Goal: Obtain resource: Download file/media

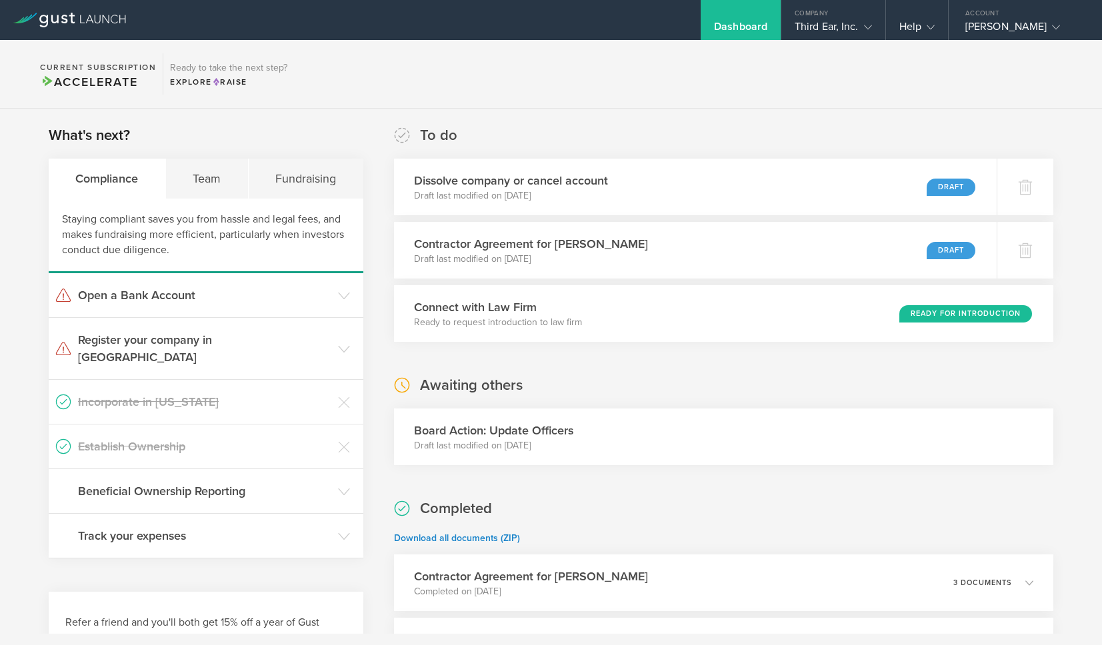
click at [519, 433] on h3 "Board Action: Update Officers" at bounding box center [493, 430] width 159 height 17
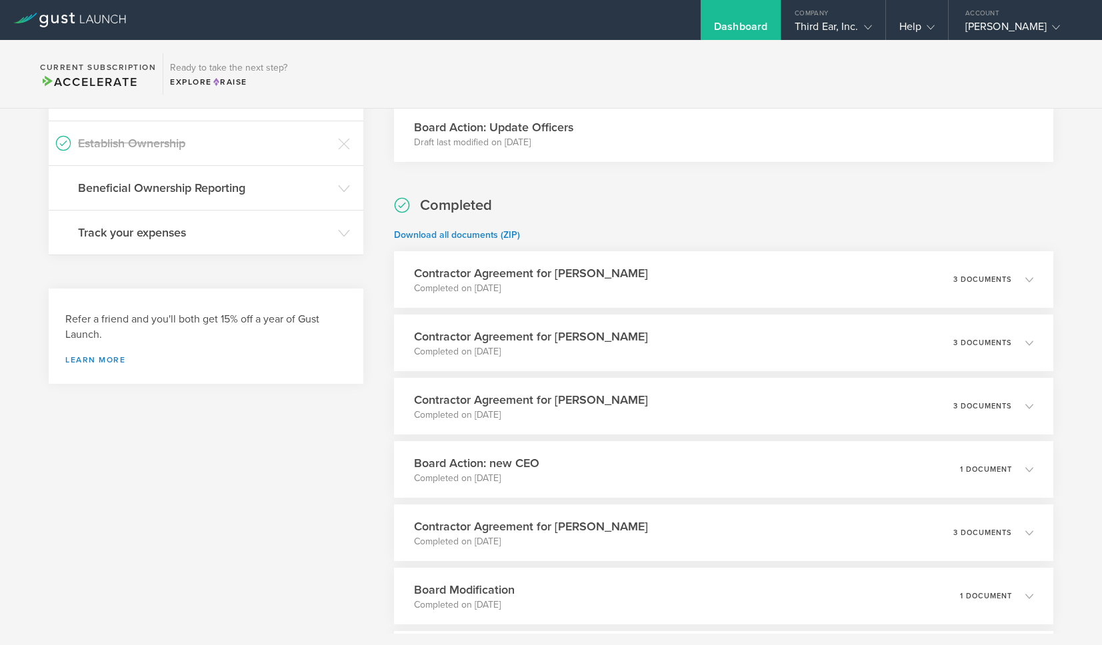
scroll to position [306, 0]
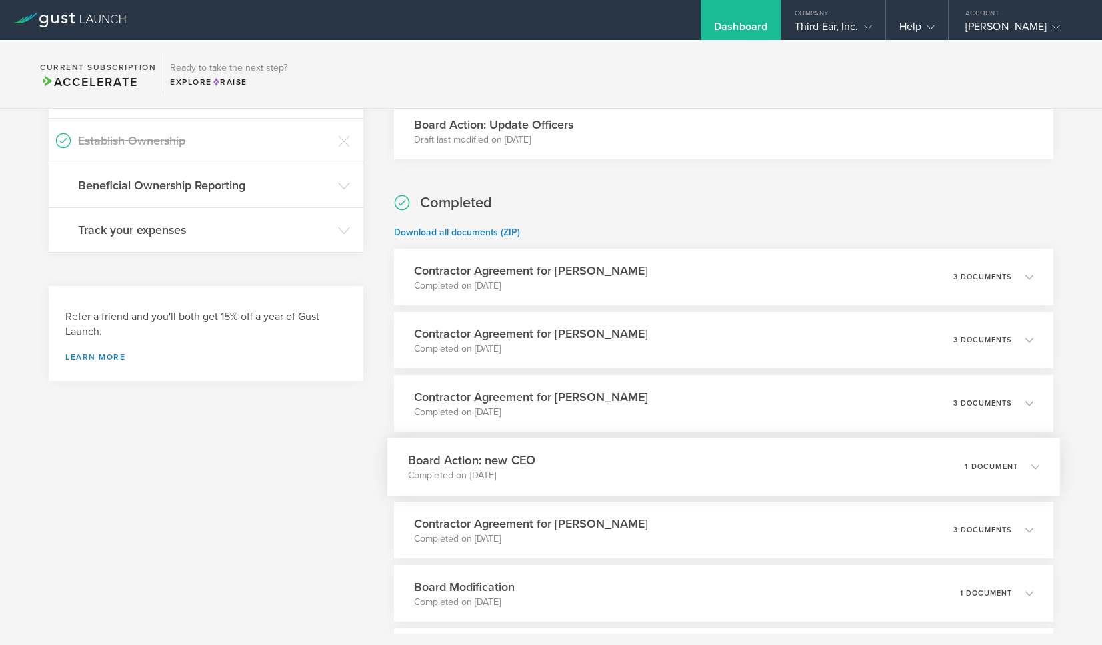
click at [487, 461] on h3 "Board Action: new CEO" at bounding box center [471, 460] width 128 height 18
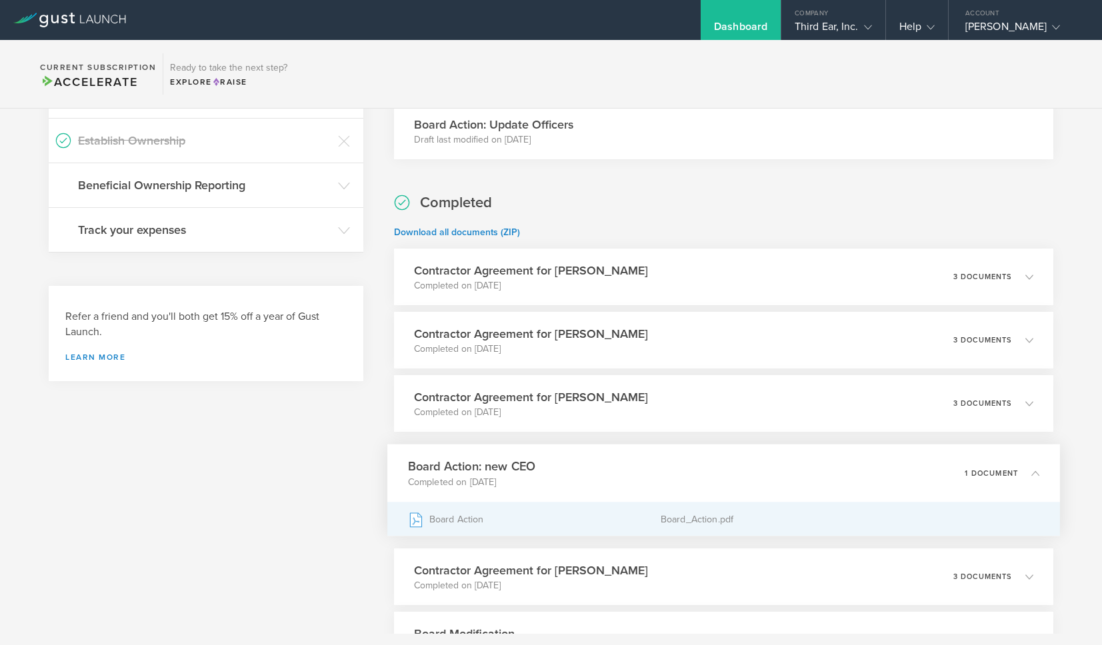
click at [453, 515] on div "Board Action" at bounding box center [533, 519] width 253 height 33
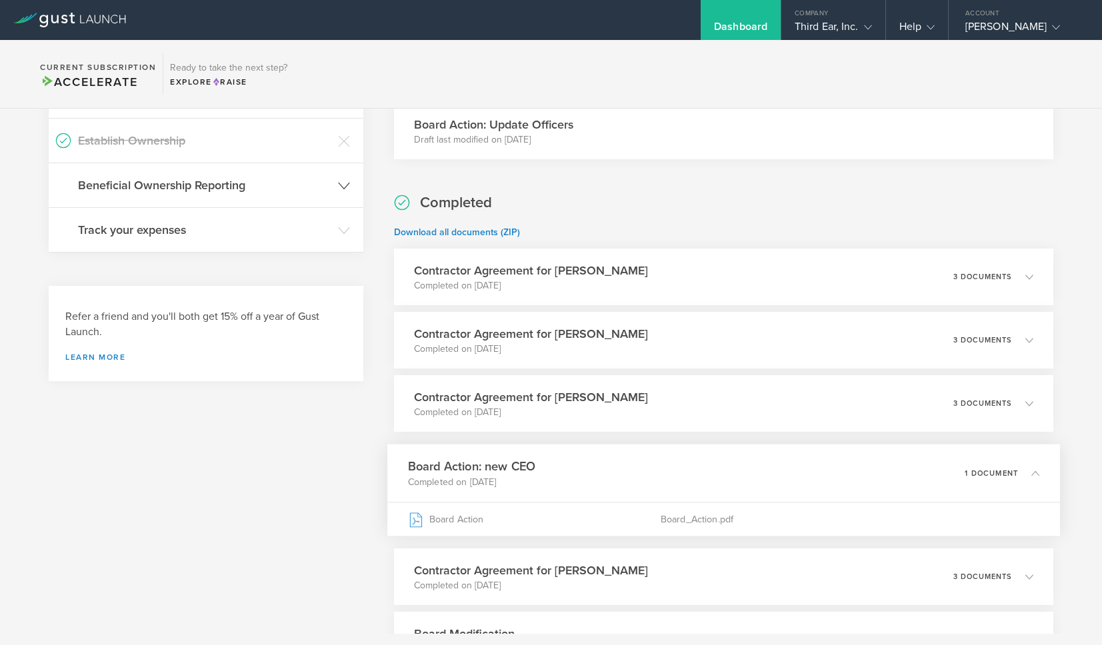
click at [343, 180] on icon at bounding box center [344, 186] width 12 height 12
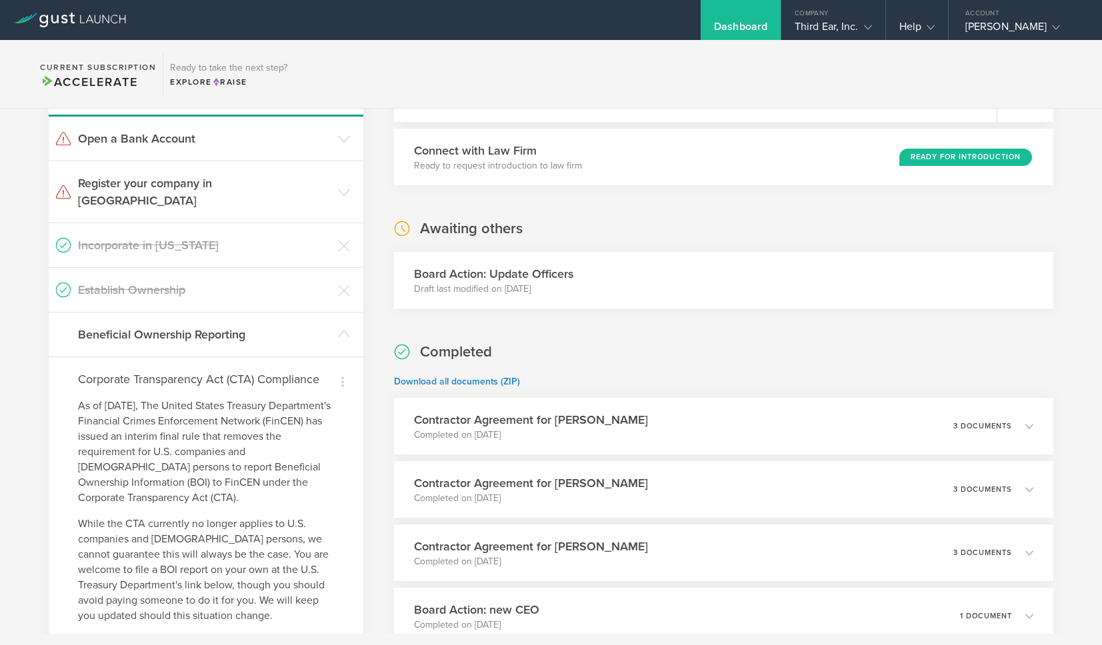
scroll to position [151, 0]
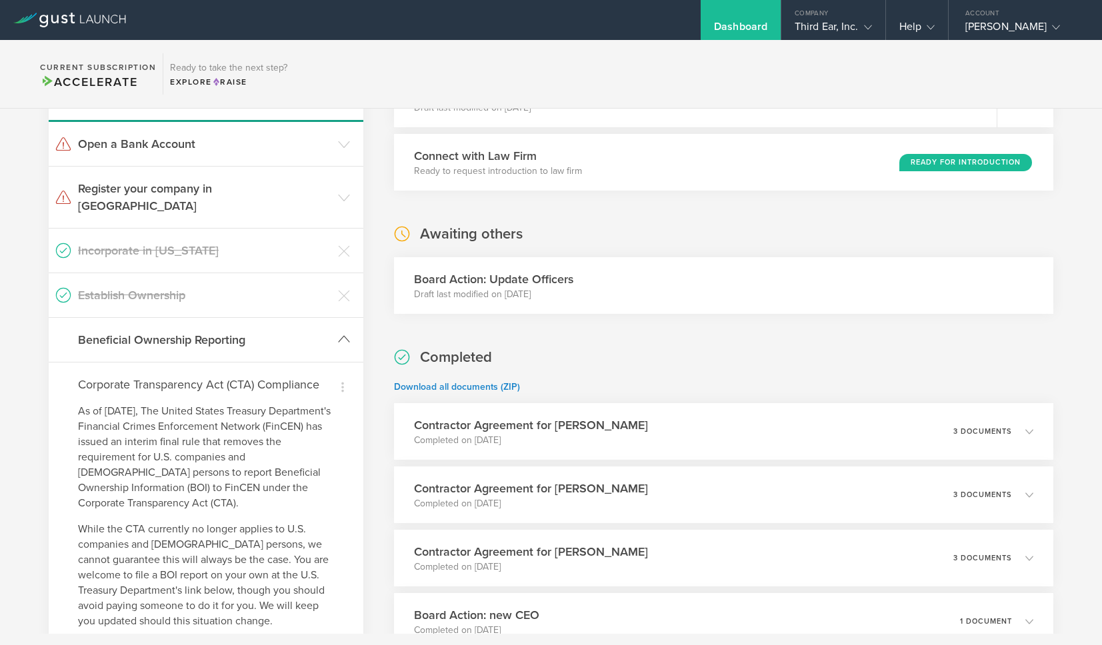
click at [343, 333] on icon at bounding box center [344, 339] width 12 height 12
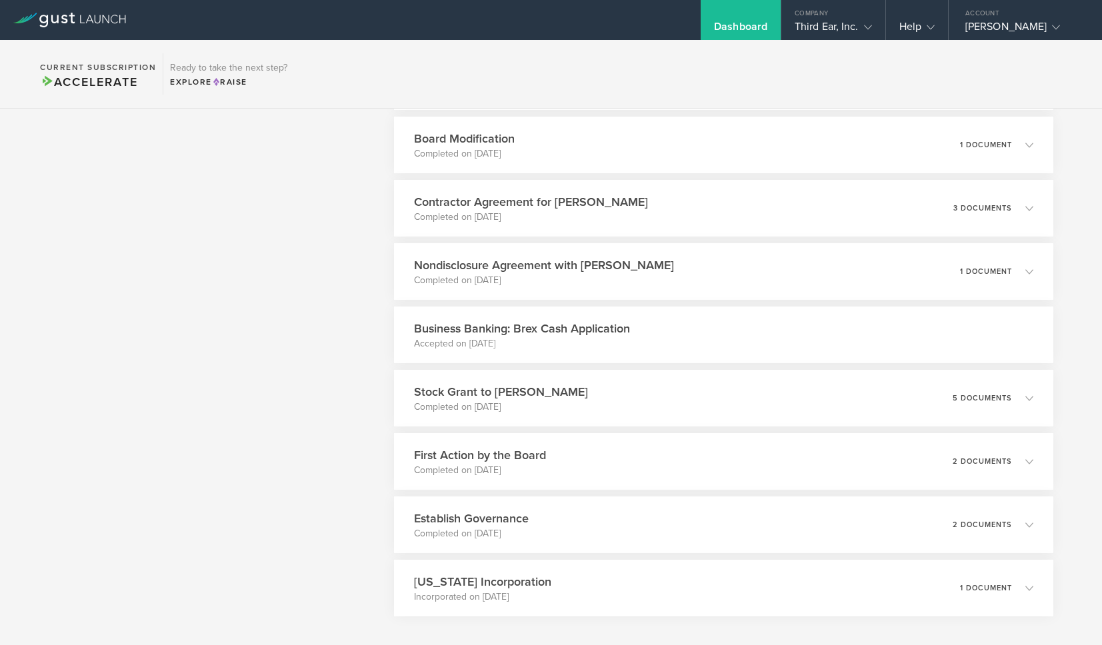
scroll to position [758, 0]
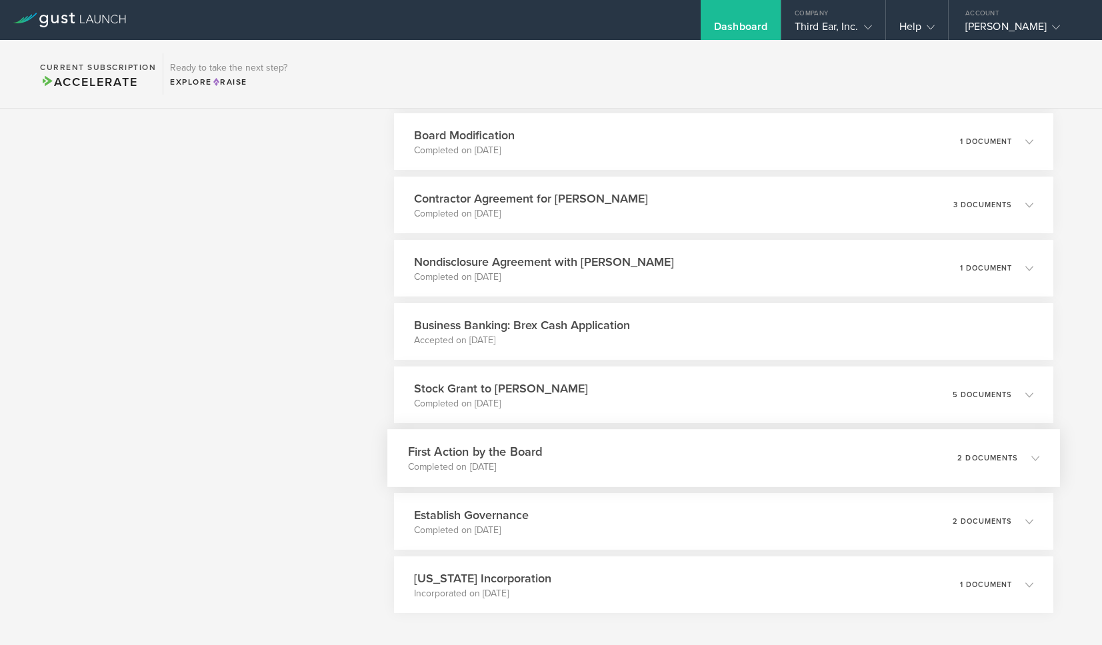
click at [1004, 455] on p "2 documents" at bounding box center [987, 458] width 61 height 7
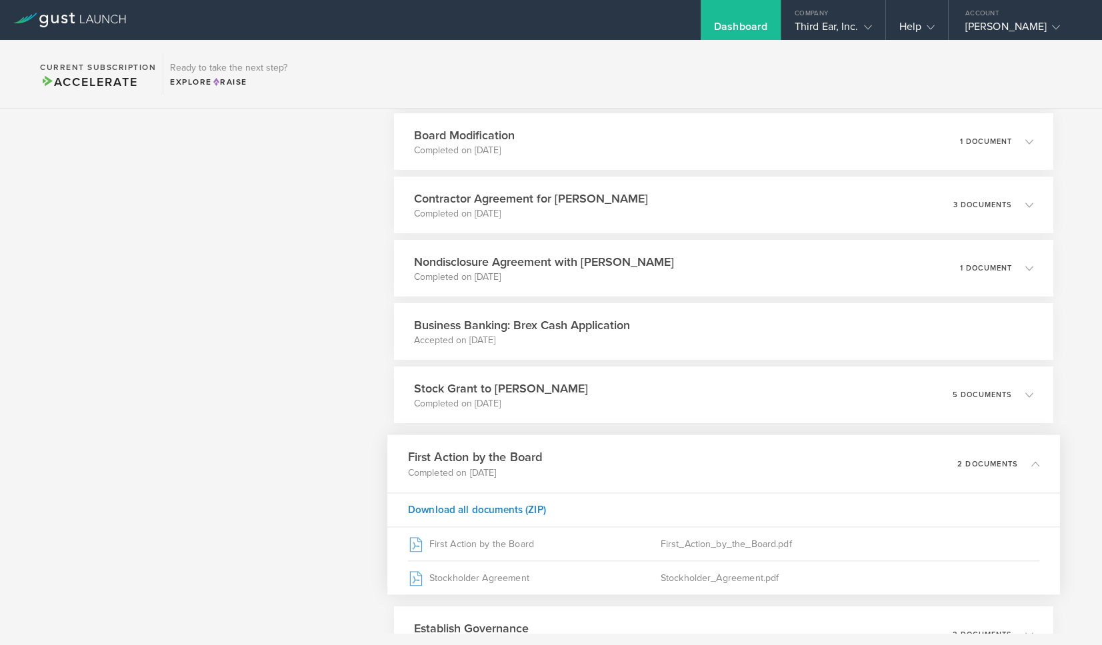
click at [483, 325] on h3 "Business Banking: Brex Cash Application" at bounding box center [522, 325] width 216 height 17
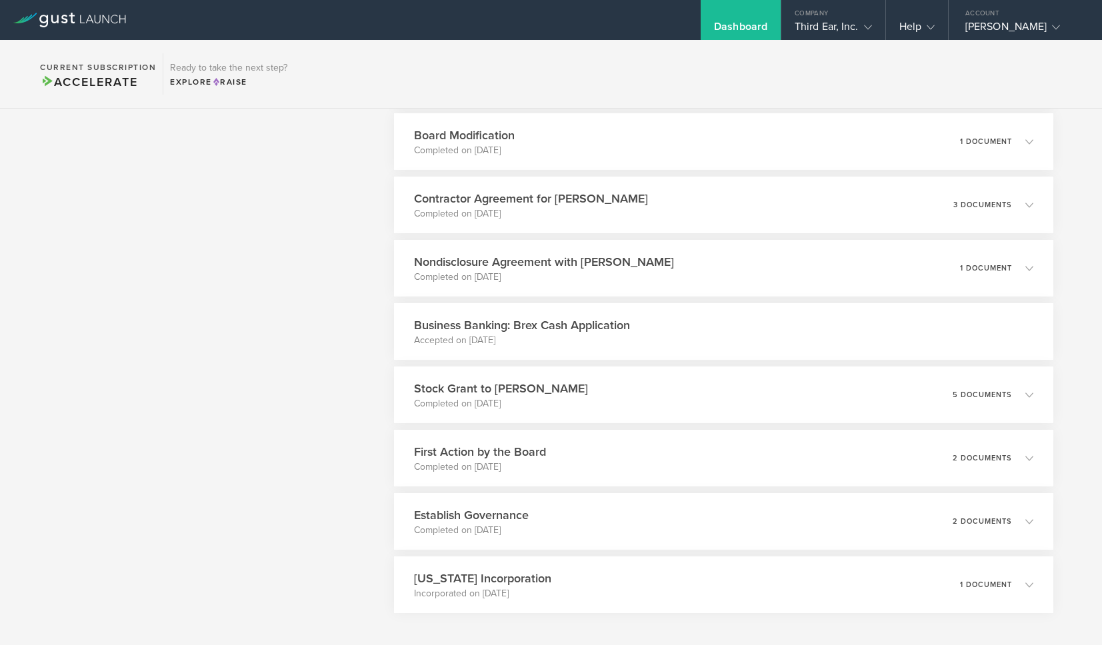
click at [503, 323] on h3 "Business Banking: Brex Cash Application" at bounding box center [522, 325] width 216 height 17
click at [528, 327] on h3 "Business Banking: Brex Cash Application" at bounding box center [522, 325] width 216 height 17
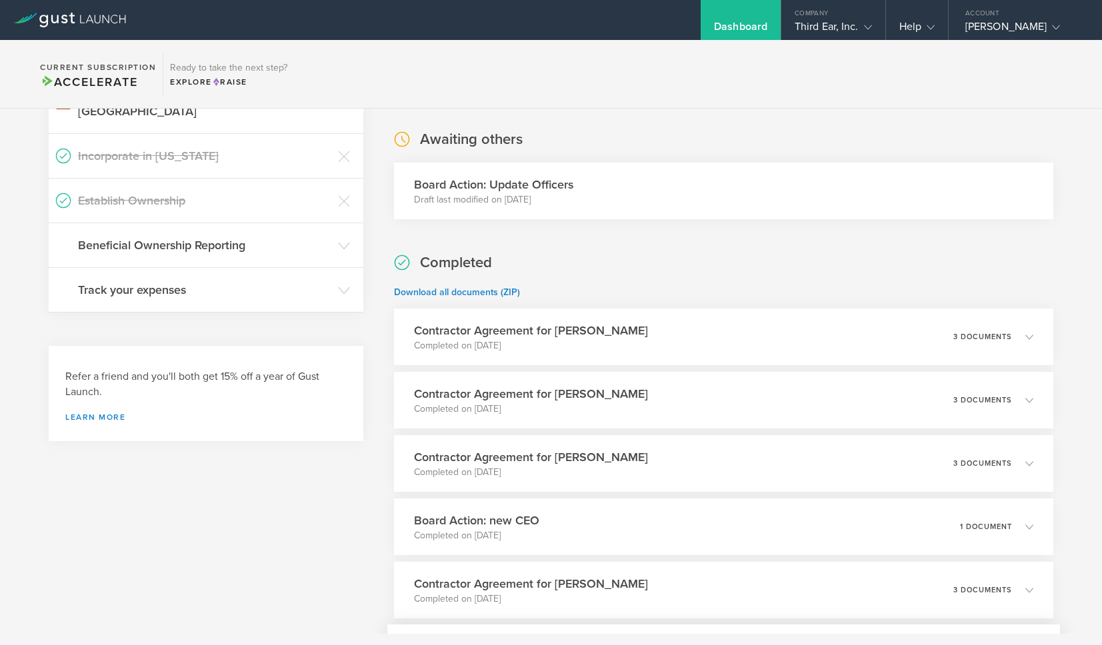
scroll to position [0, 0]
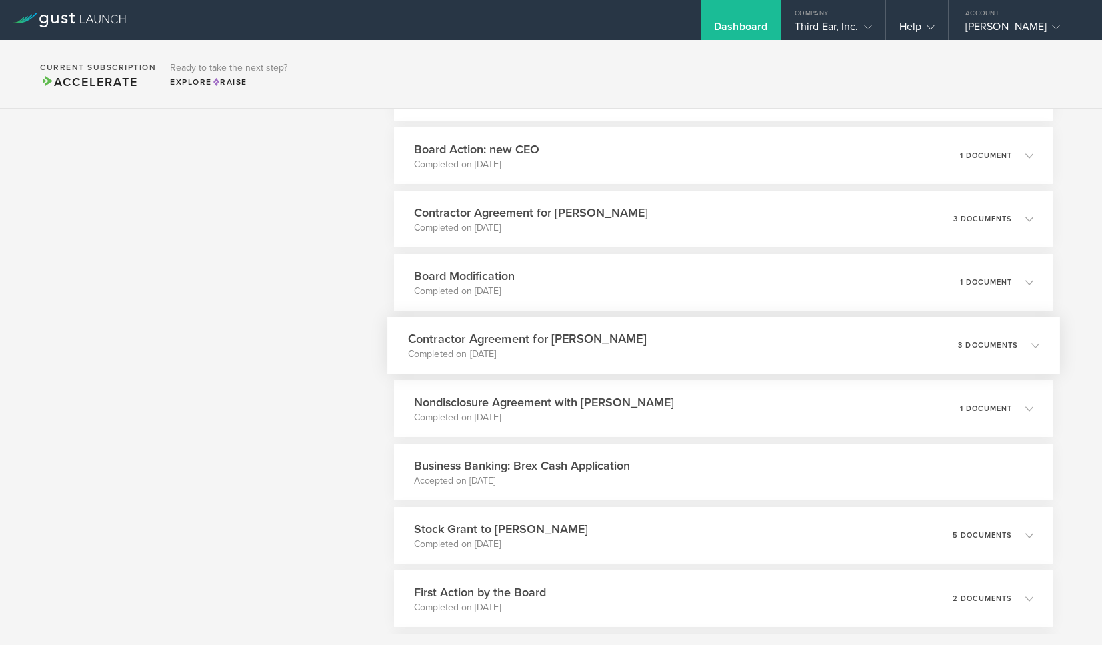
scroll to position [618, 0]
click at [1040, 537] on div "Stock Grant to [PERSON_NAME] Completed on [DATE] 5 documents" at bounding box center [723, 534] width 672 height 58
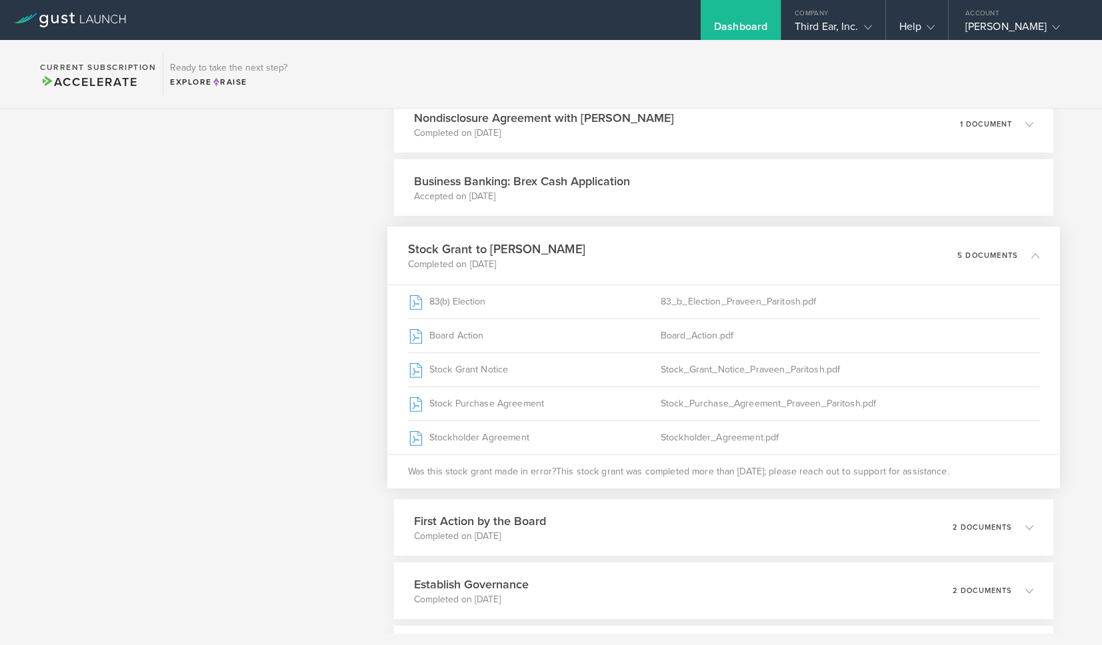
scroll to position [903, 0]
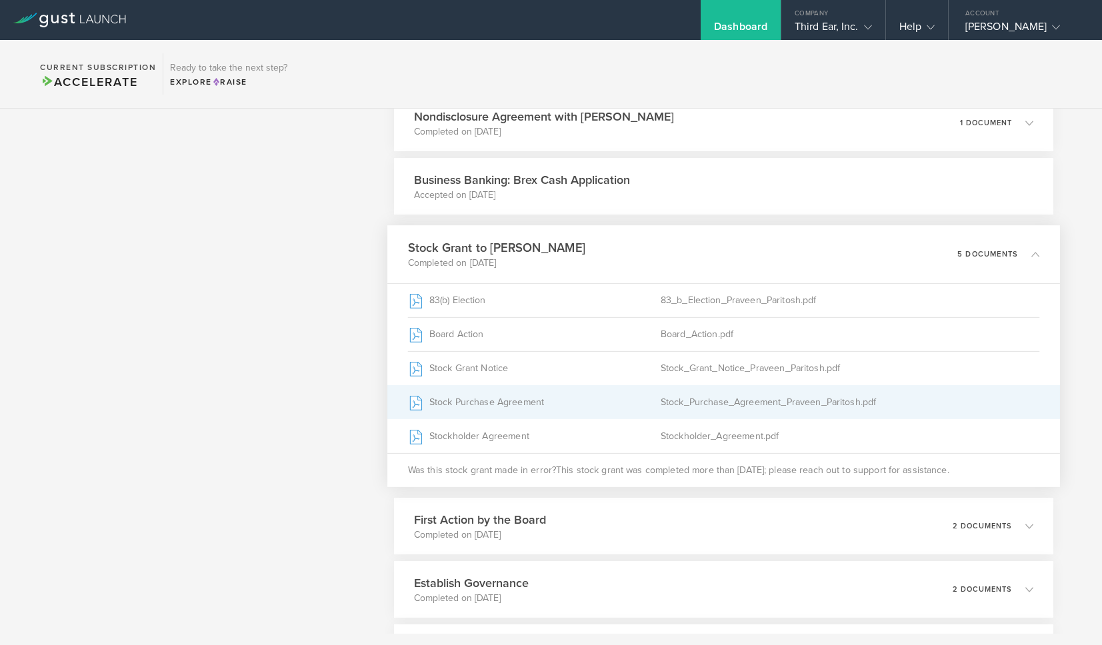
click at [754, 402] on div "Stock_Purchase_Agreement_Praveen_Paritosh.pdf" at bounding box center [849, 402] width 379 height 33
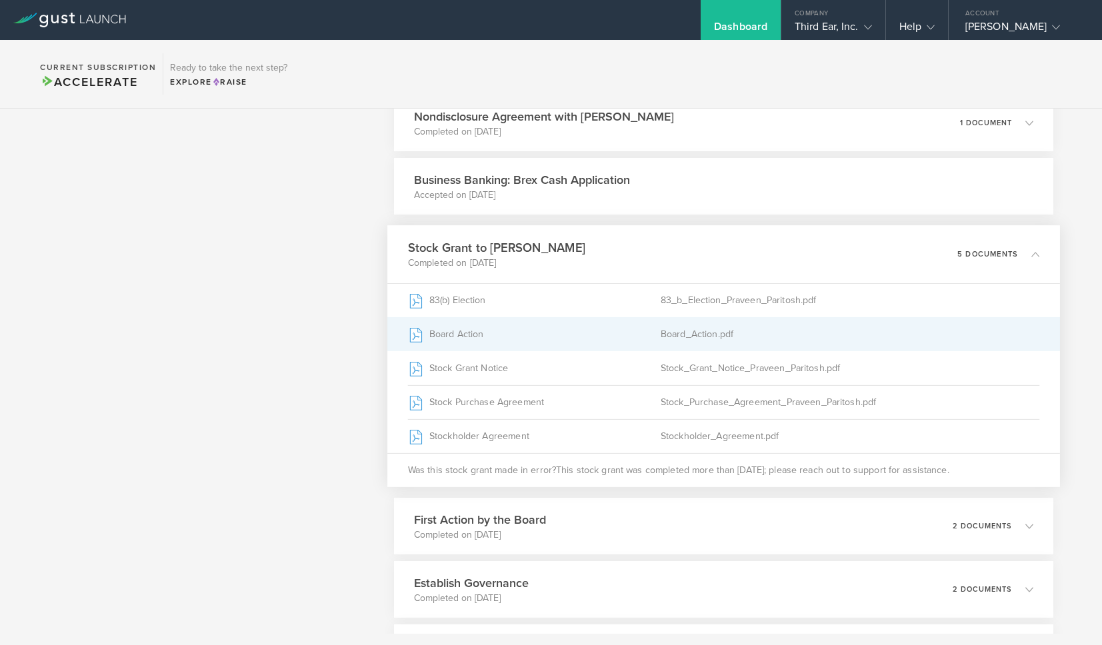
click at [701, 336] on div "Board_Action.pdf" at bounding box center [849, 334] width 379 height 33
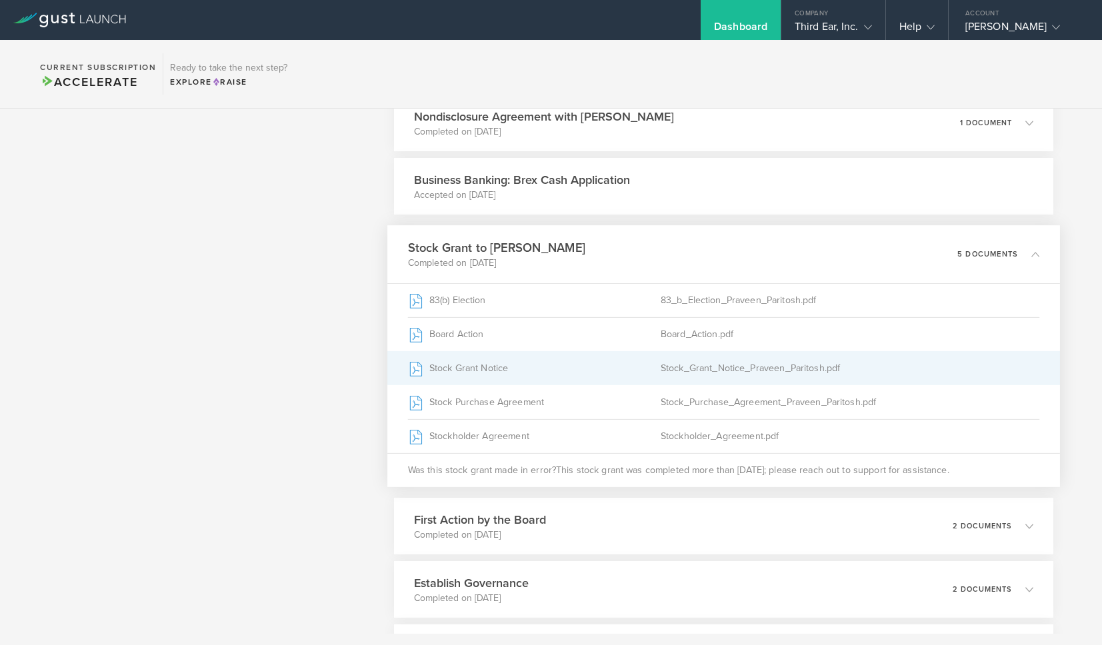
click at [495, 377] on div "Stock Grant Notice" at bounding box center [533, 368] width 253 height 33
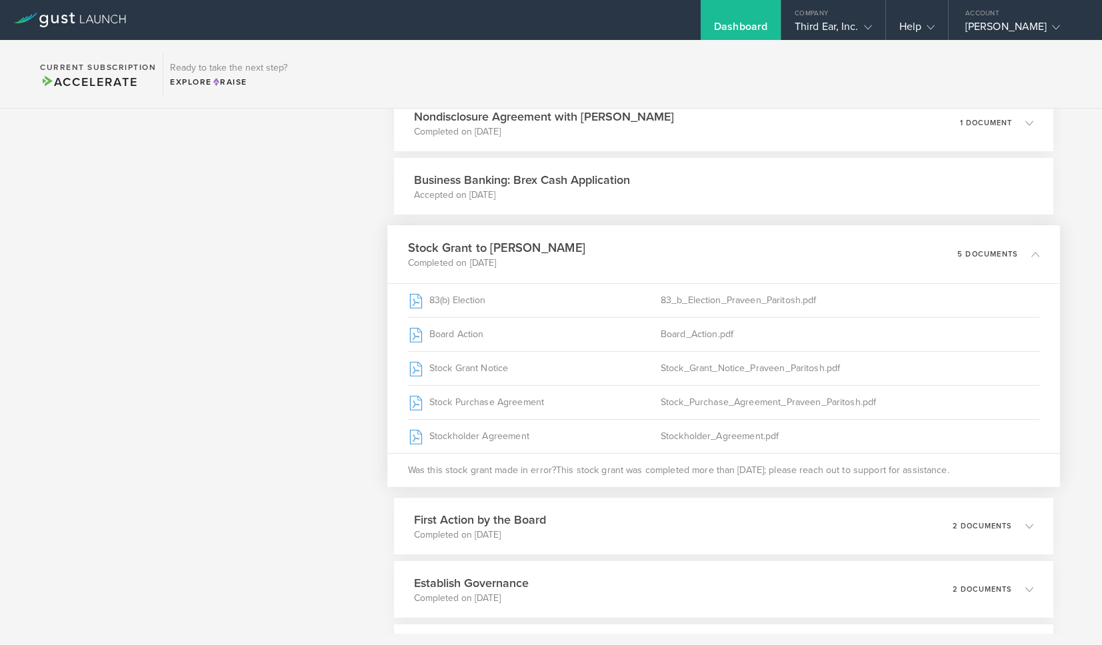
click at [752, 22] on div "Dashboard" at bounding box center [740, 30] width 53 height 20
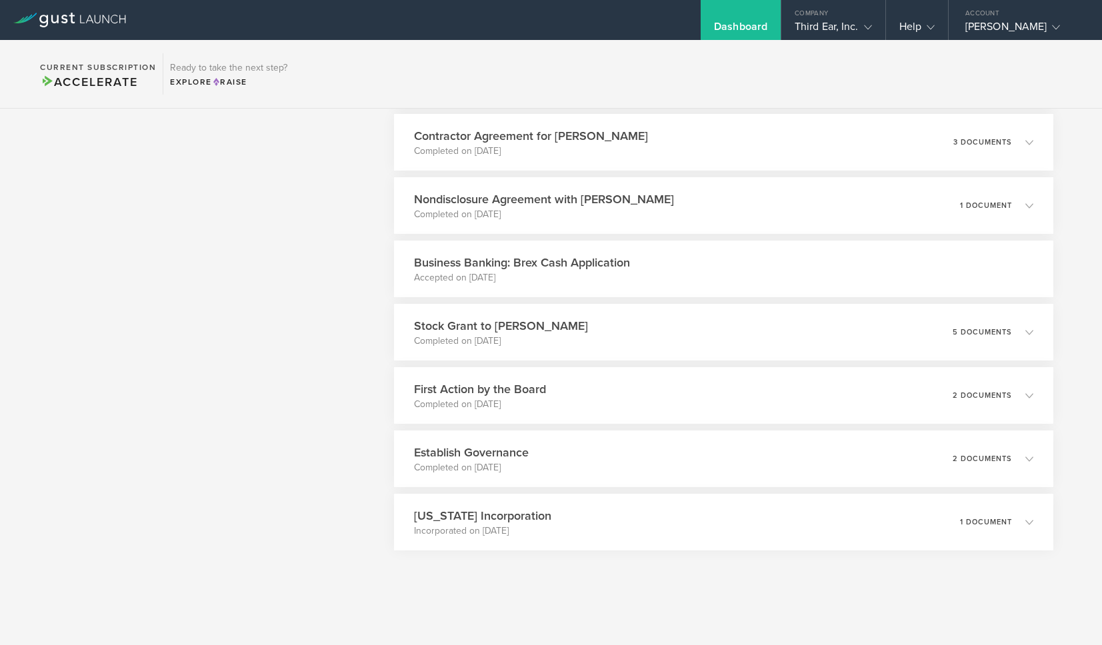
scroll to position [820, 0]
